Goal: Transaction & Acquisition: Download file/media

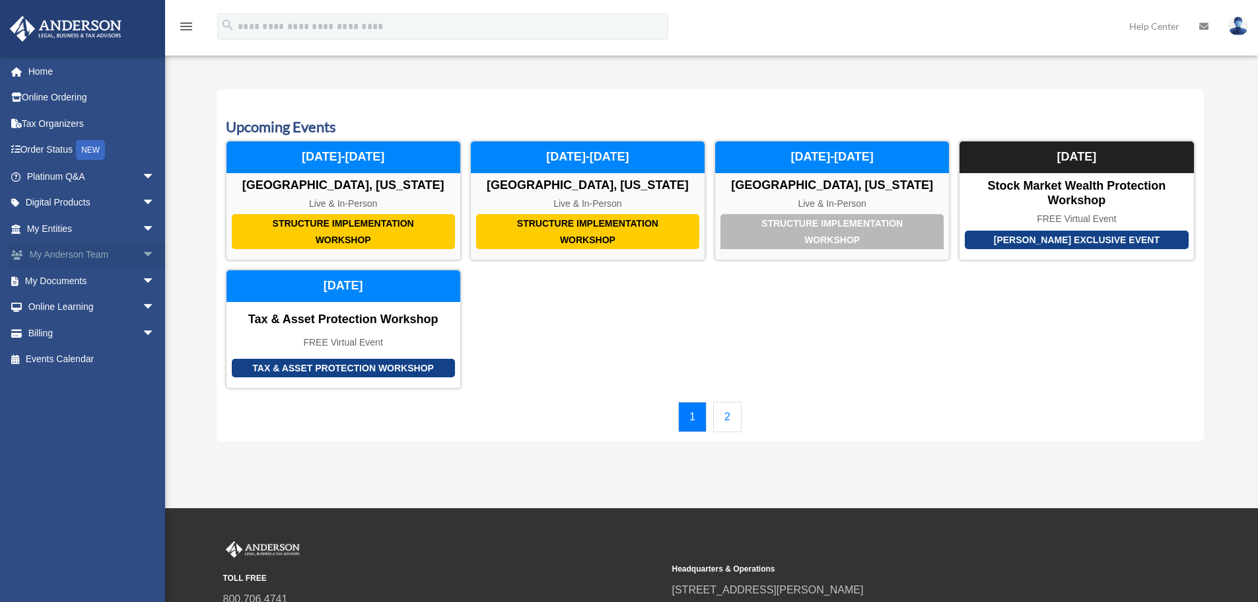
click at [142, 254] on span "arrow_drop_down" at bounding box center [155, 255] width 26 height 27
click at [142, 254] on span "arrow_drop_up" at bounding box center [155, 255] width 26 height 27
click at [142, 307] on span "arrow_drop_down" at bounding box center [155, 307] width 26 height 27
click at [83, 381] on link "Resources" at bounding box center [96, 385] width 157 height 26
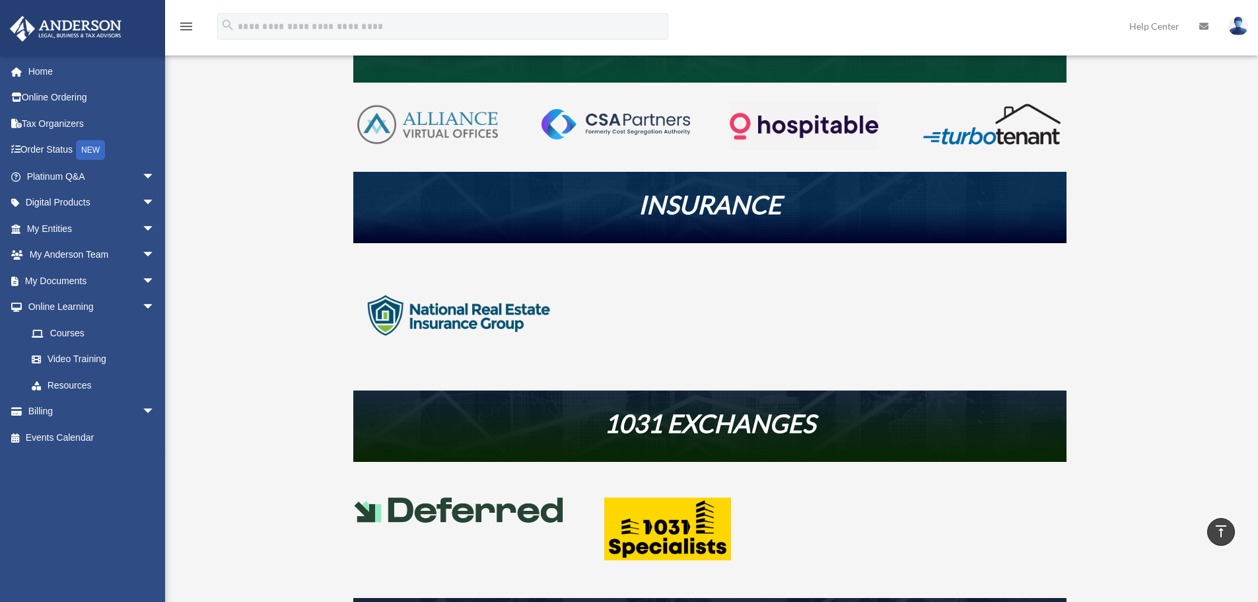
scroll to position [248, 0]
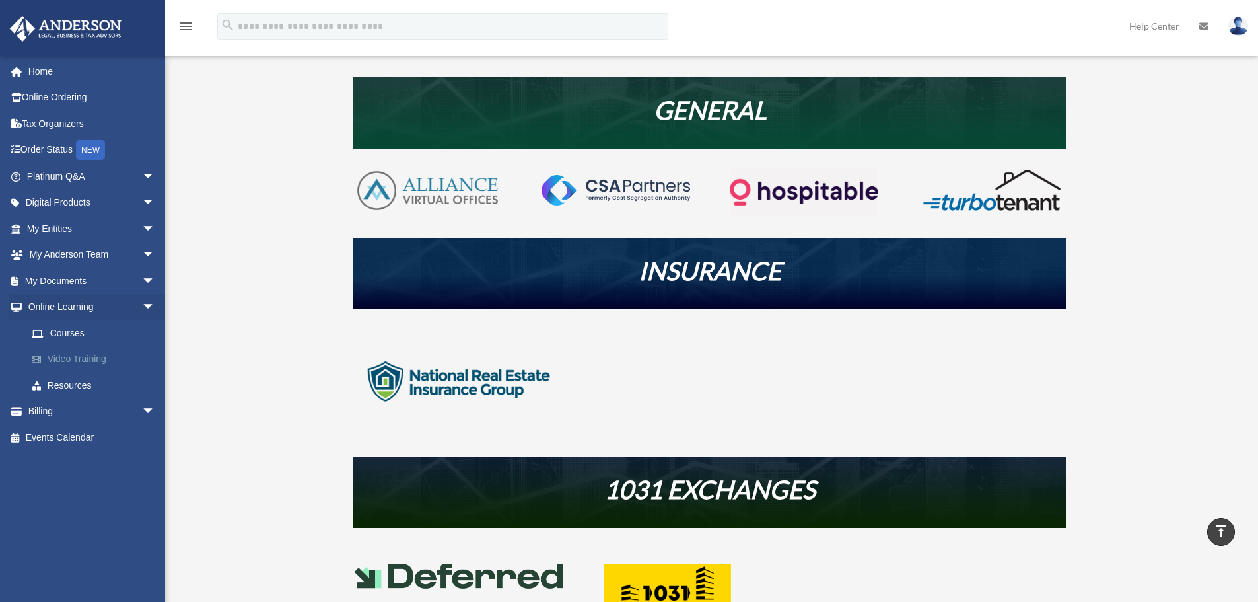
click at [98, 350] on link "Video Training" at bounding box center [96, 359] width 157 height 26
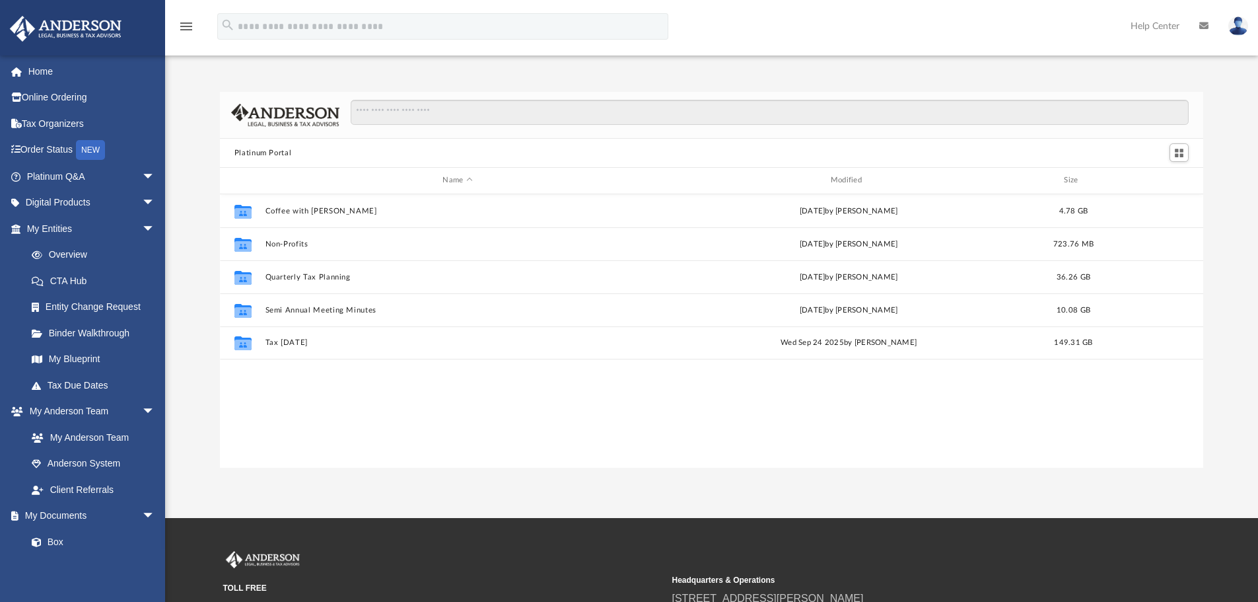
scroll to position [291, 973]
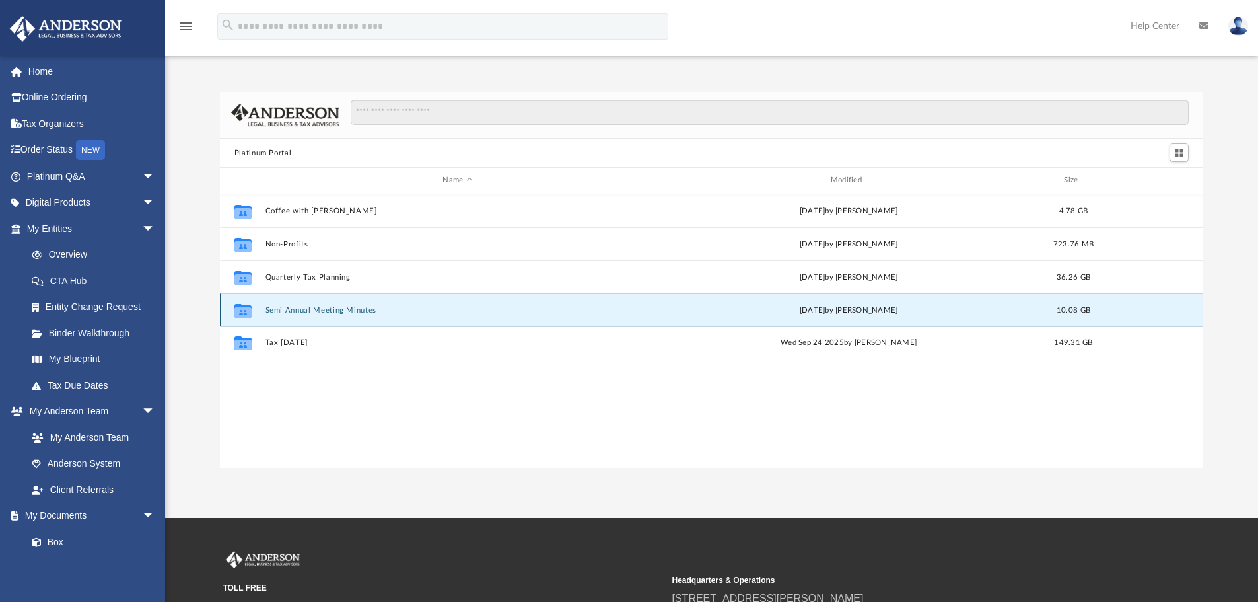
click at [281, 314] on button "Semi Annual Meeting Minutes" at bounding box center [457, 310] width 385 height 9
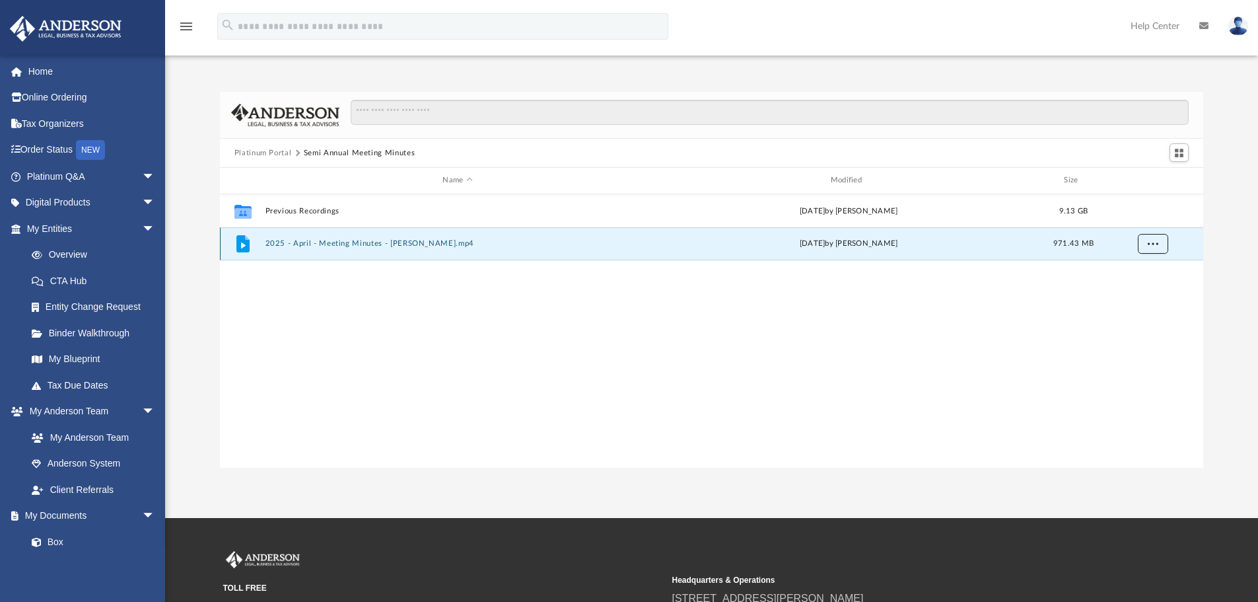
drag, startPoint x: 281, startPoint y: 243, endPoint x: 1159, endPoint y: 244, distance: 877.7
click at [1159, 244] on button "More options" at bounding box center [1152, 244] width 30 height 20
drag, startPoint x: 413, startPoint y: 244, endPoint x: 344, endPoint y: 257, distance: 69.9
drag, startPoint x: 344, startPoint y: 257, endPoint x: 287, endPoint y: 236, distance: 60.4
drag, startPoint x: 287, startPoint y: 236, endPoint x: 285, endPoint y: 244, distance: 8.4
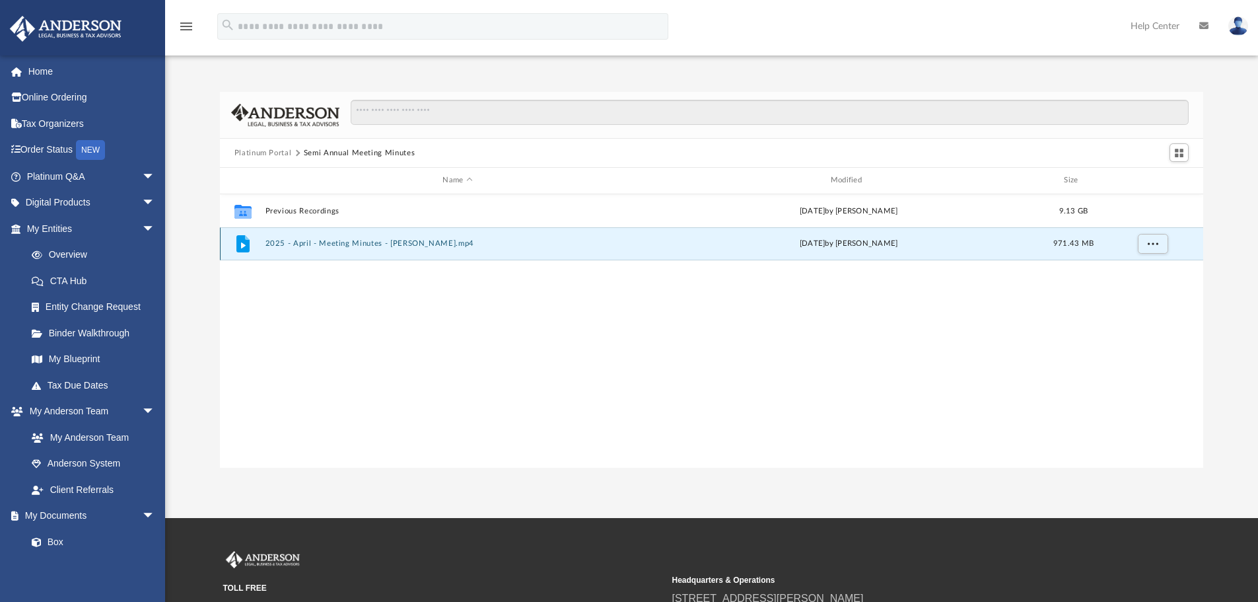
click at [285, 245] on button "2025 - April - Meeting Minutes - EJ McCaffrey.mp4" at bounding box center [457, 243] width 385 height 9
